Goal: Information Seeking & Learning: Check status

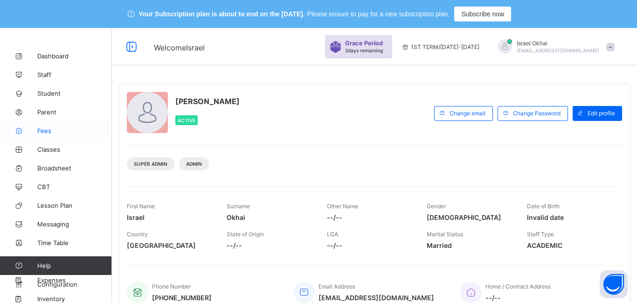
click at [46, 129] on span "Fees" at bounding box center [74, 130] width 75 height 7
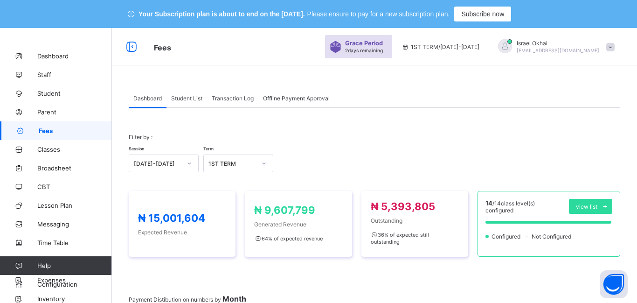
click at [190, 100] on span "Student List" at bounding box center [186, 98] width 31 height 7
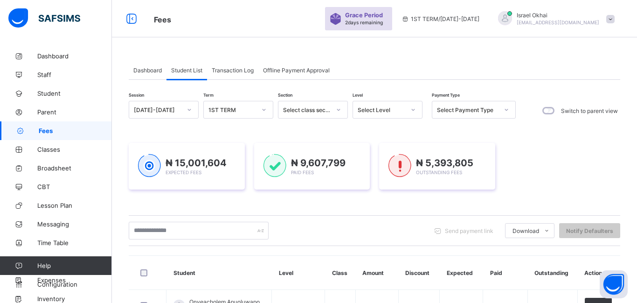
scroll to position [29, 0]
click at [393, 111] on div "Select Level" at bounding box center [382, 108] width 48 height 7
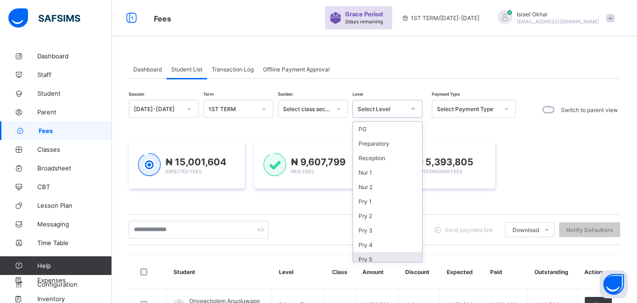
click at [405, 255] on div "Pry 5" at bounding box center [387, 259] width 69 height 14
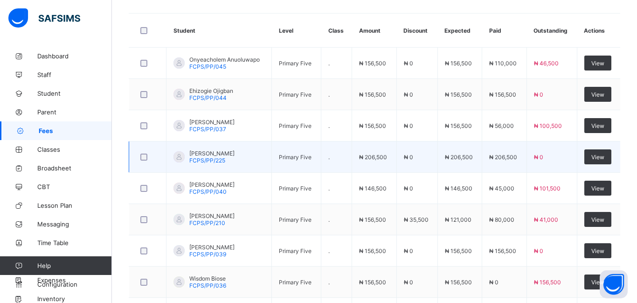
scroll to position [332, 0]
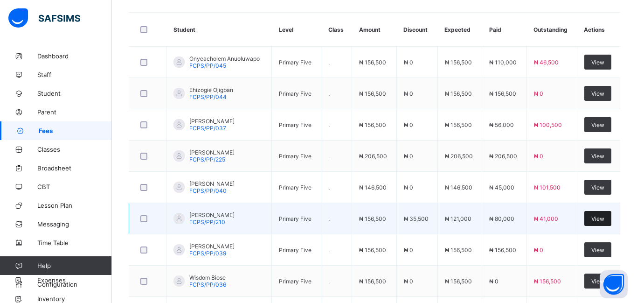
click at [600, 220] on span "View" at bounding box center [597, 218] width 13 height 7
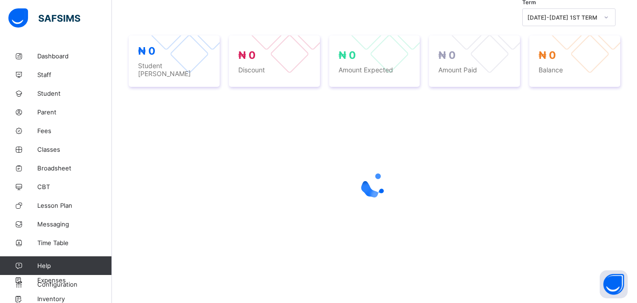
scroll to position [233, 0]
